Goal: Check status

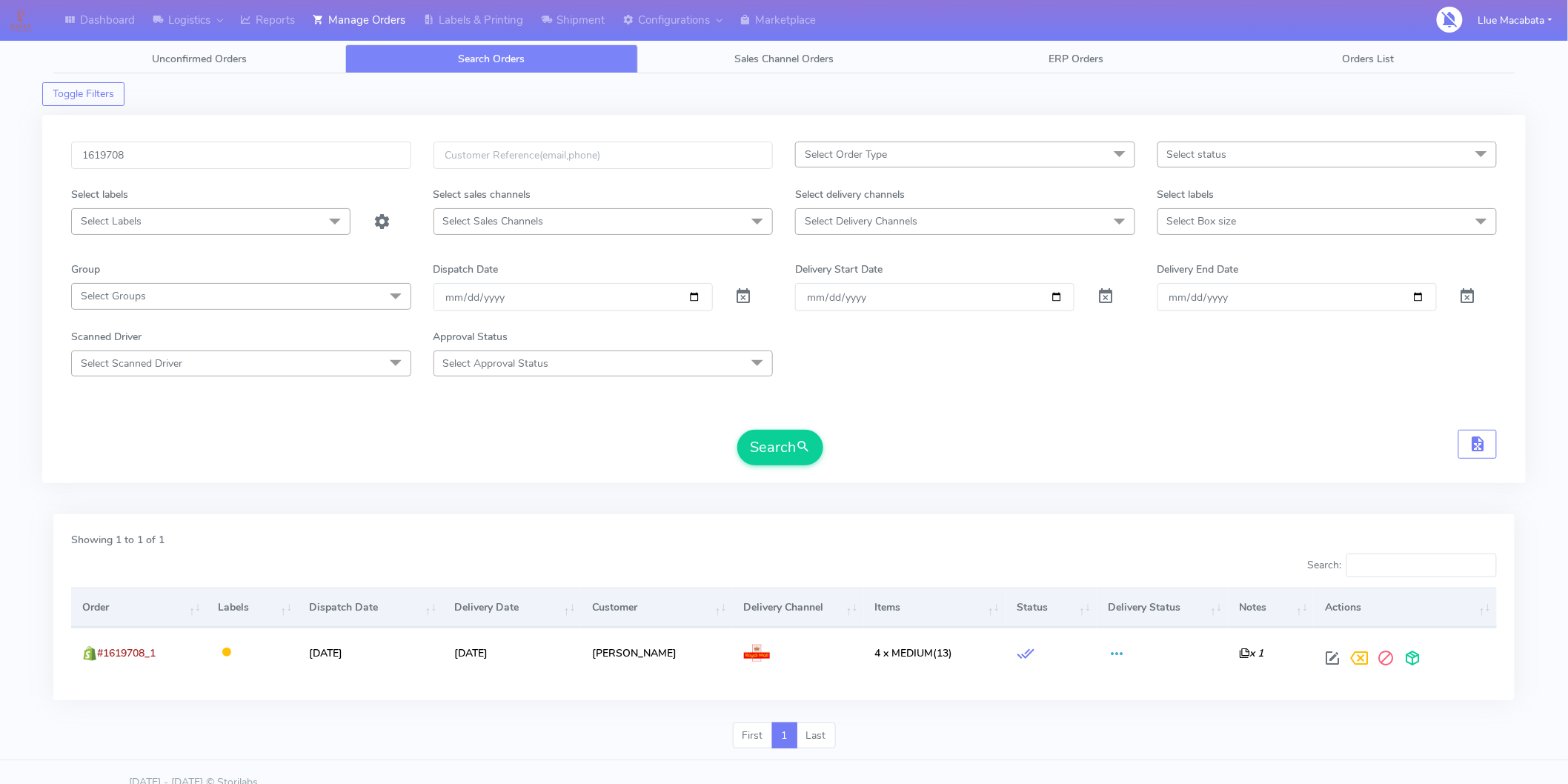
click at [226, 152] on input "1619708" at bounding box center [240, 155] width 340 height 28
type input "1623150"
click at [764, 445] on button "Search" at bounding box center [780, 448] width 86 height 36
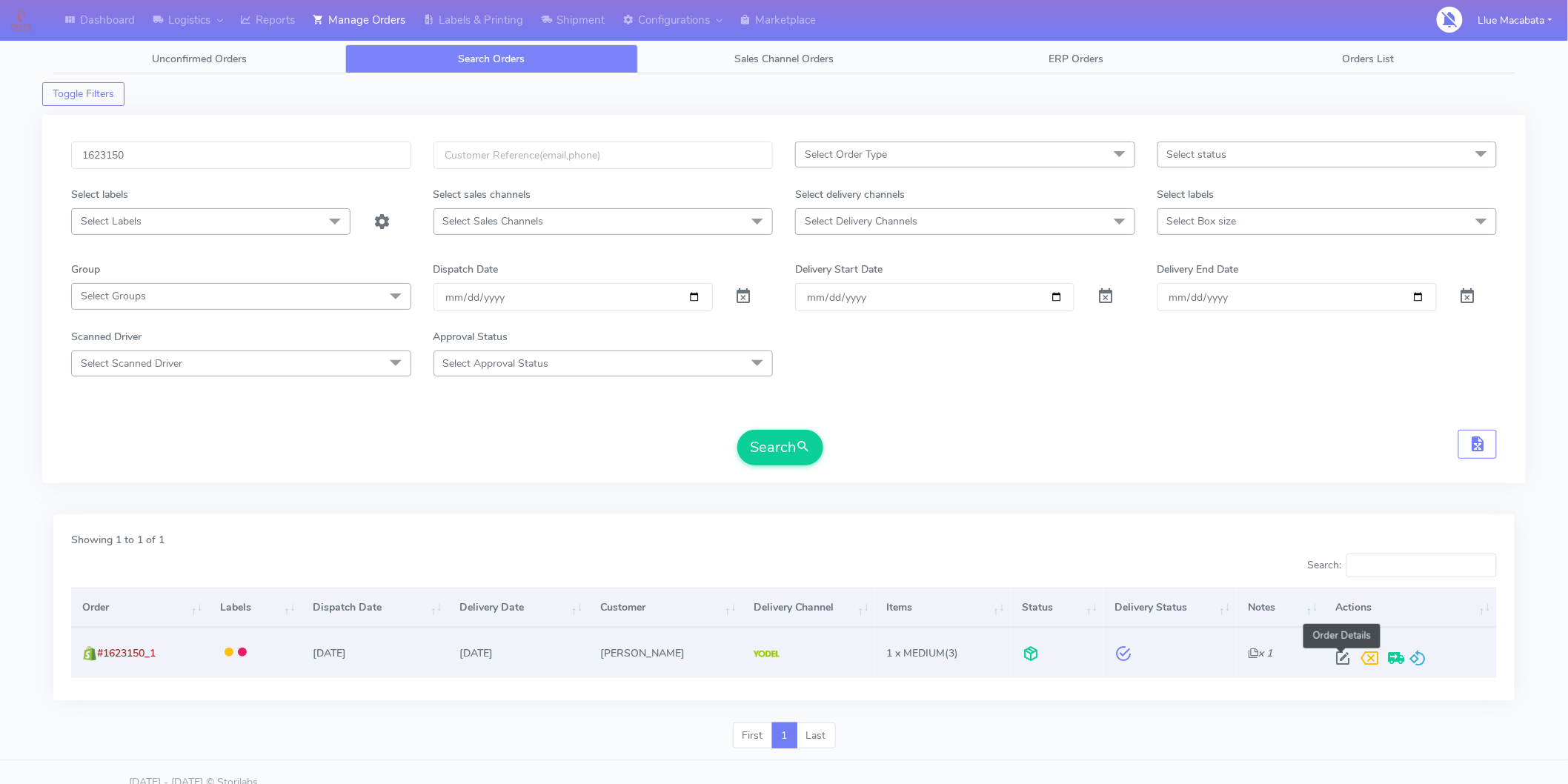
click at [1344, 663] on span at bounding box center [1343, 661] width 27 height 14
select select "5"
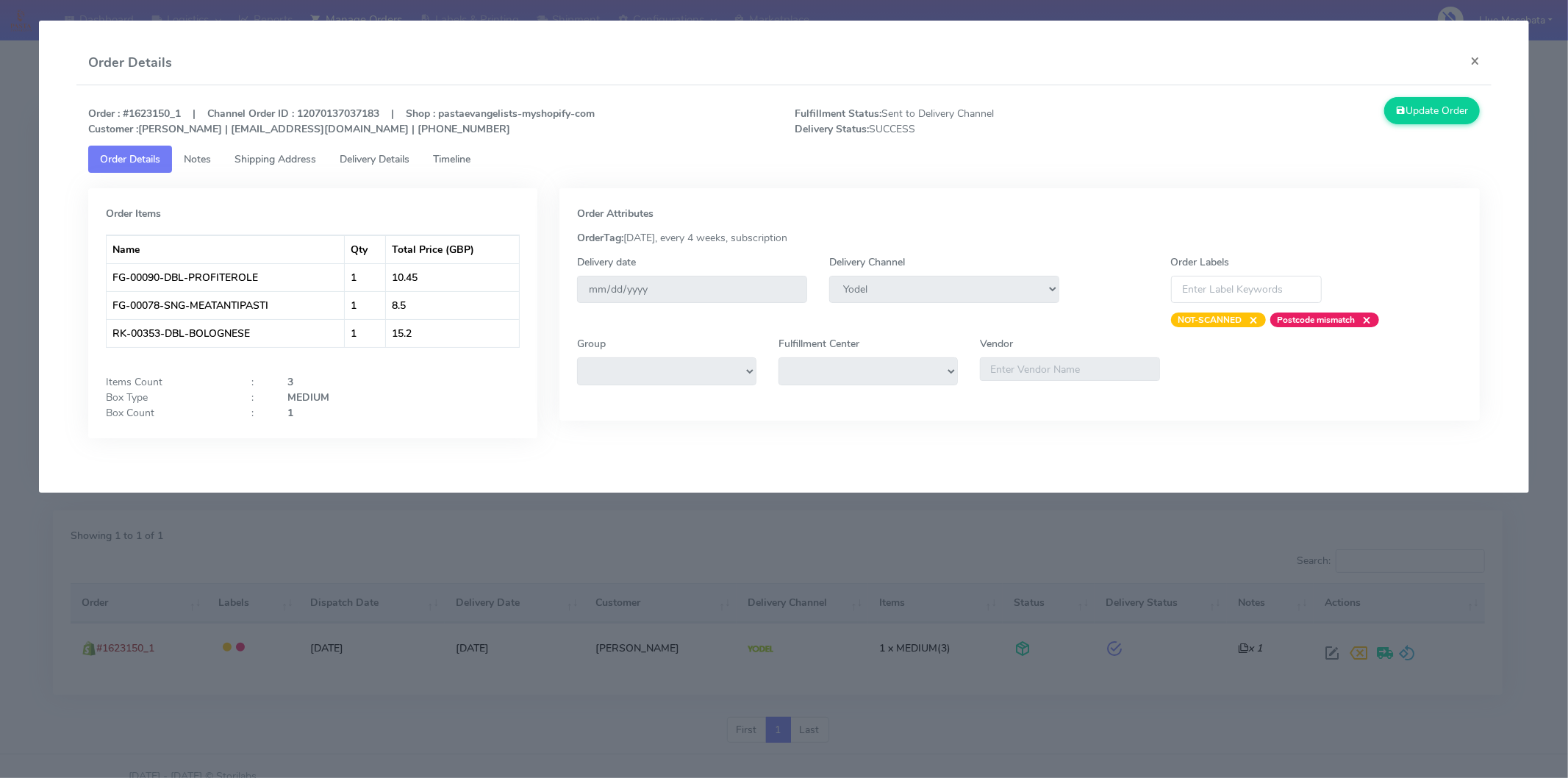
drag, startPoint x: 489, startPoint y: 163, endPoint x: 459, endPoint y: 160, distance: 30.1
click at [482, 163] on link "Timeline" at bounding box center [452, 159] width 61 height 27
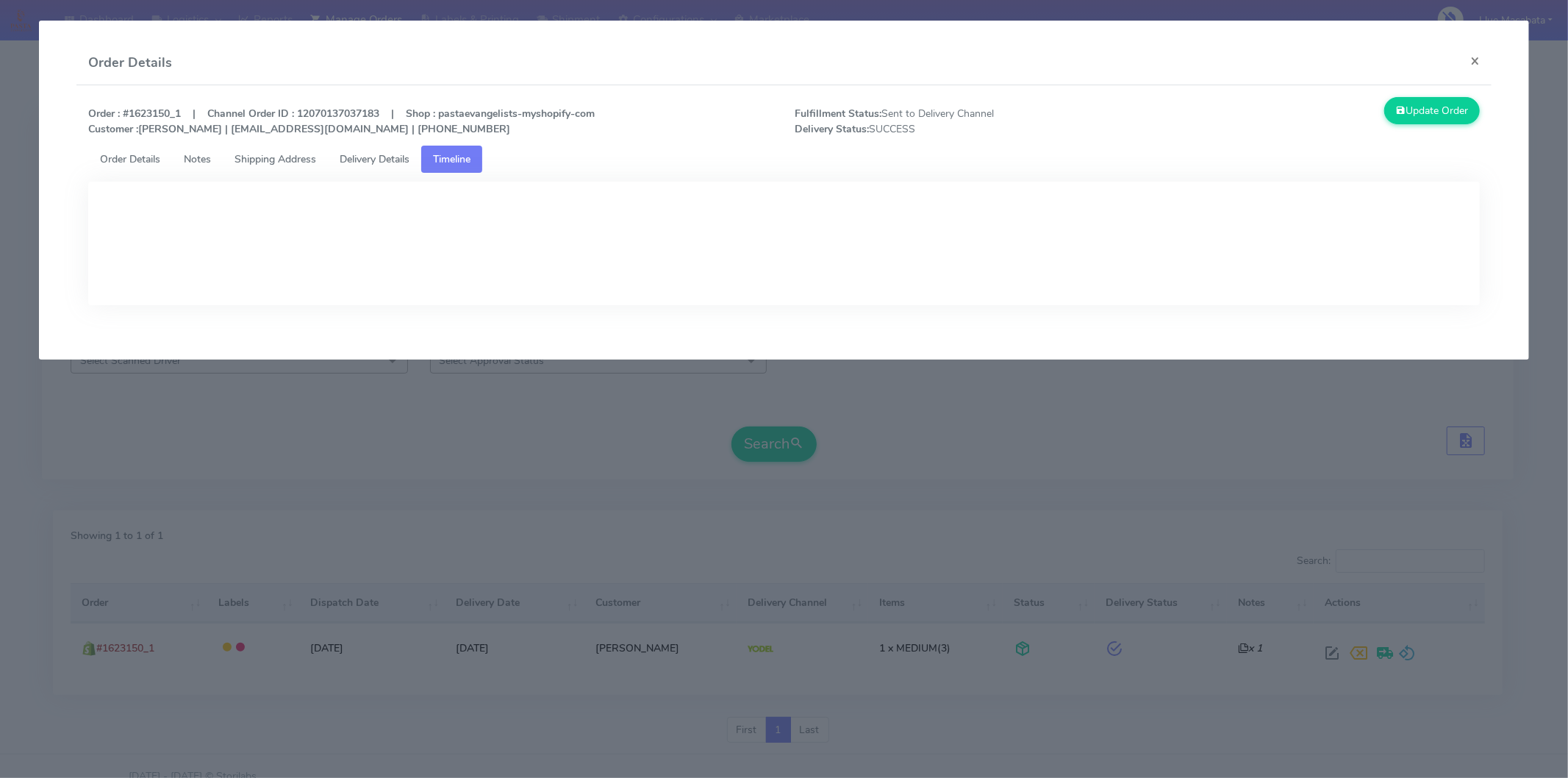
click at [427, 160] on link "Timeline" at bounding box center [452, 159] width 61 height 27
click at [417, 152] on link "Delivery Details" at bounding box center [375, 159] width 93 height 27
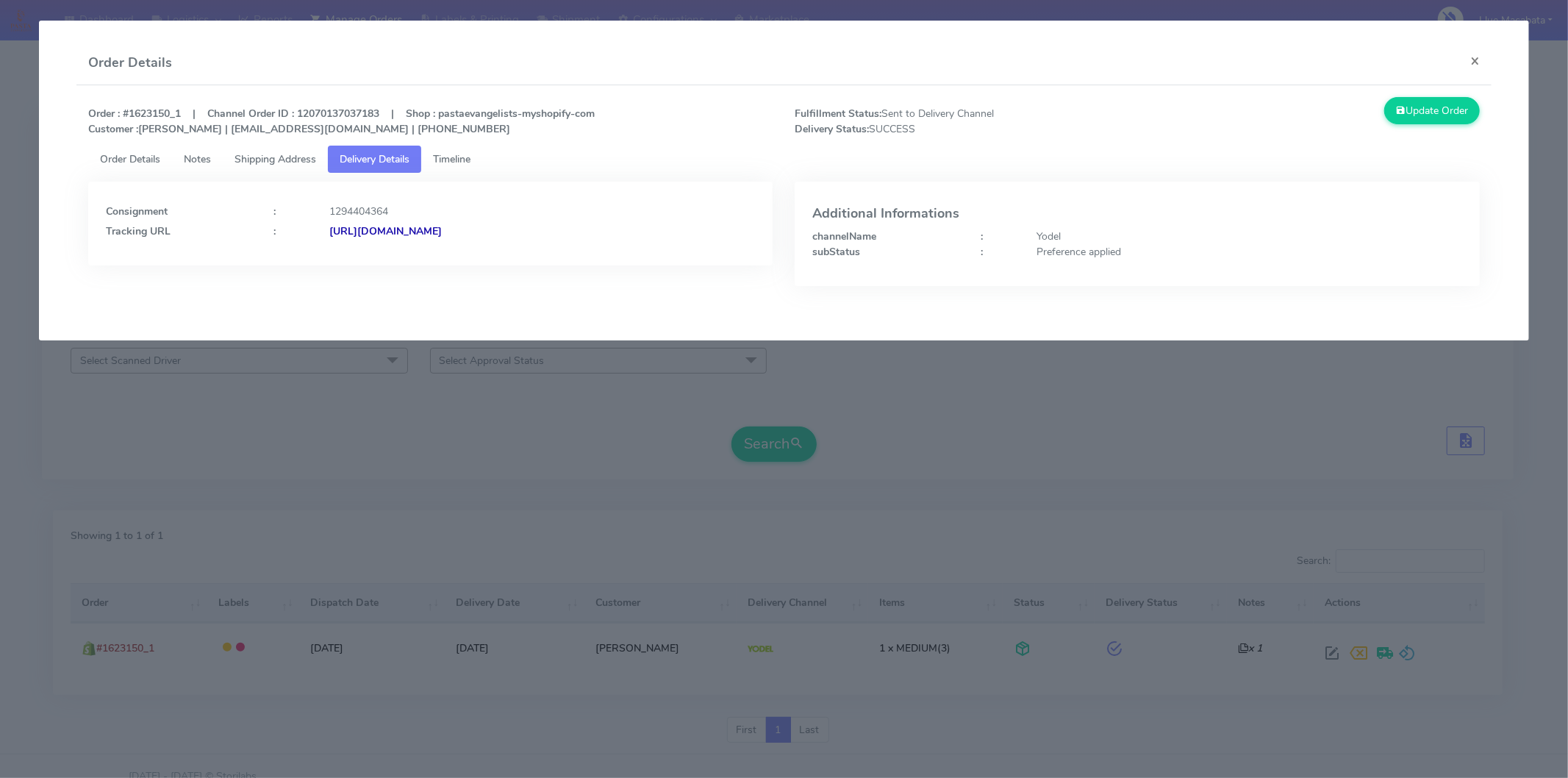
click at [505, 240] on div "Consignment : 1294404364 Tracking URL : [URL][DOMAIN_NAME]" at bounding box center [430, 223] width 685 height 84
click at [441, 230] on strong "[URL][DOMAIN_NAME]" at bounding box center [386, 231] width 113 height 14
